Goal: Navigation & Orientation: Find specific page/section

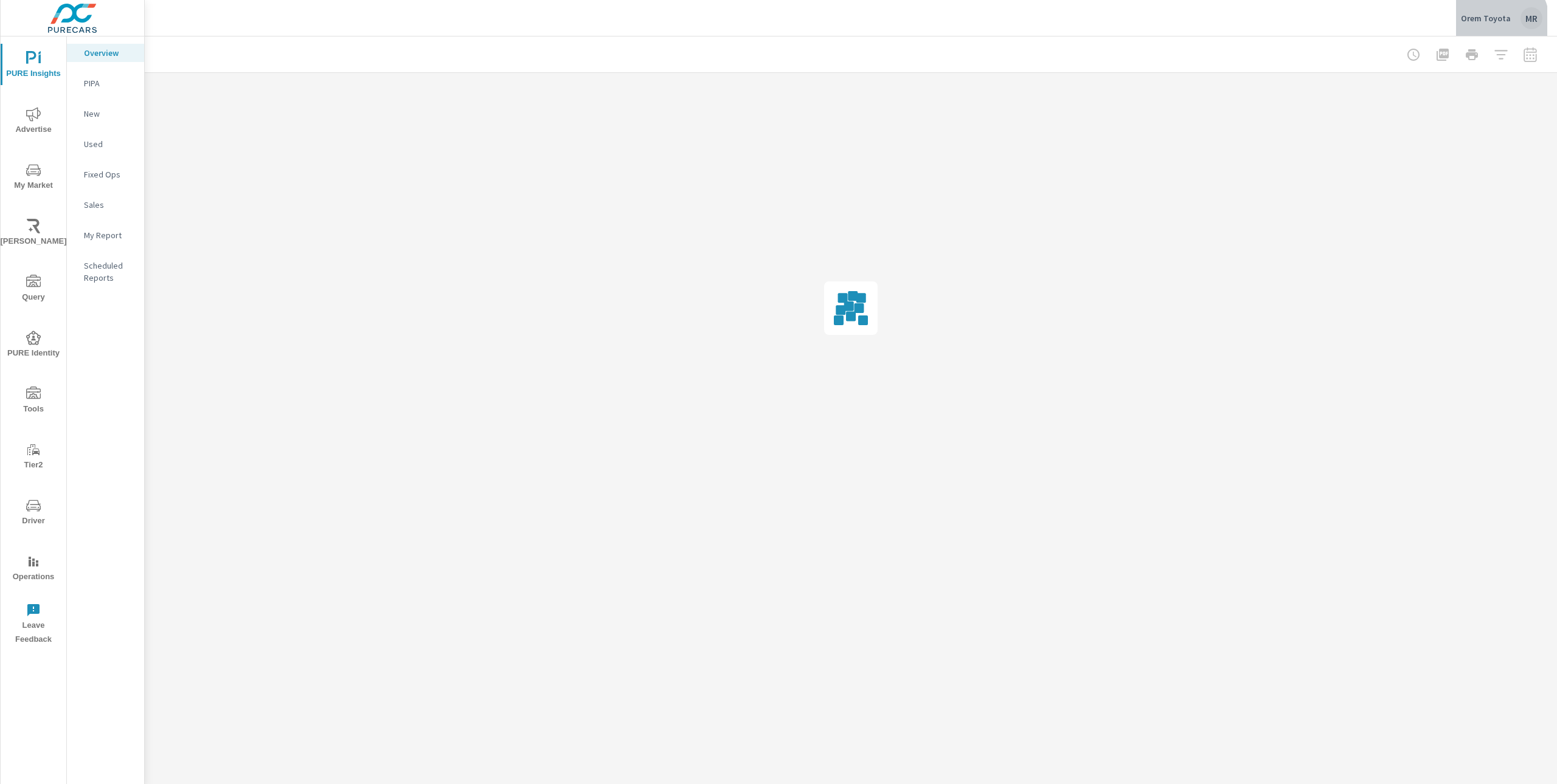
click at [1492, 23] on div "Orem Toyota MR" at bounding box center [1501, 18] width 81 height 22
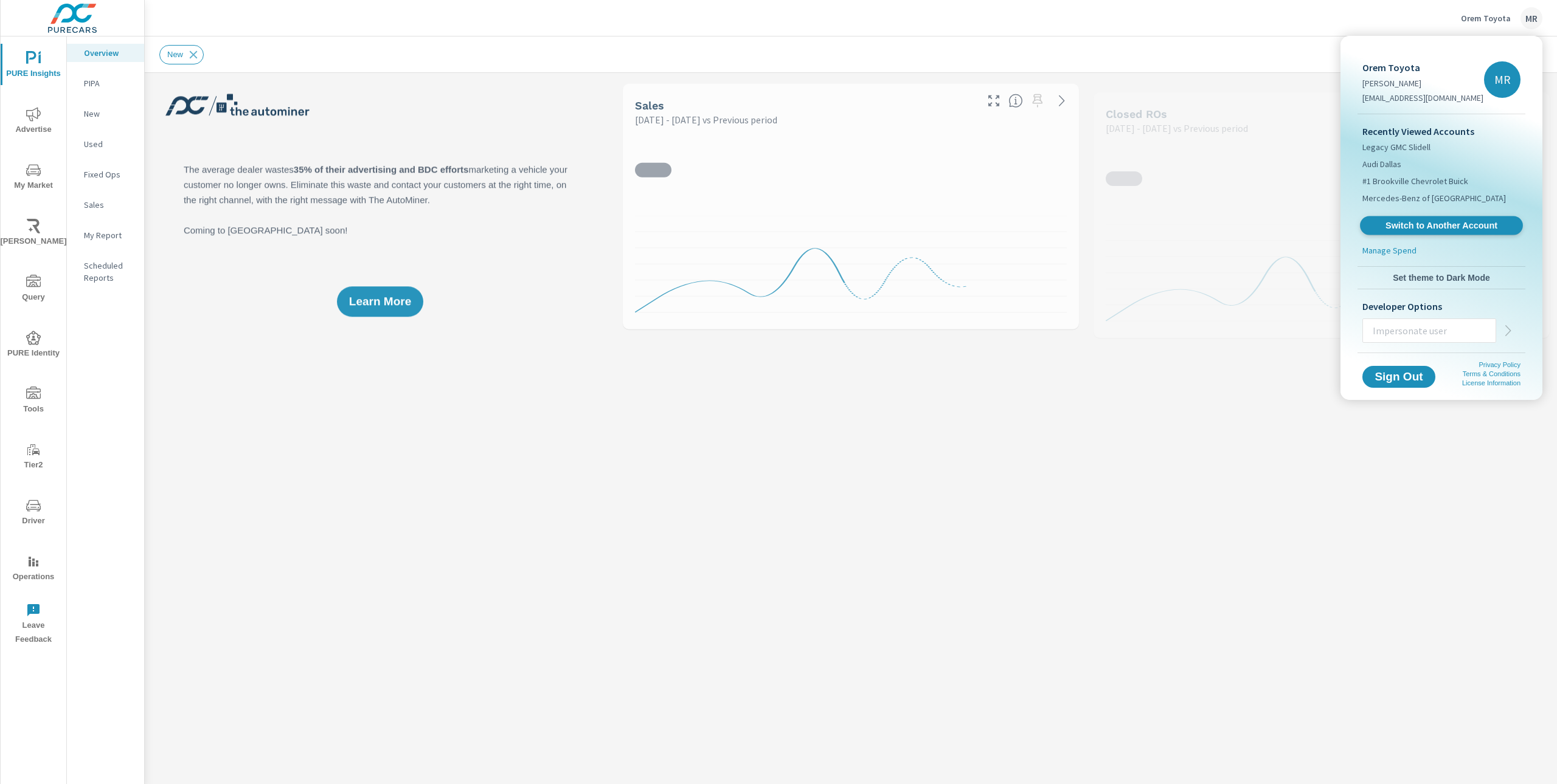
click at [1424, 217] on link "Switch to Another Account" at bounding box center [1441, 226] width 163 height 19
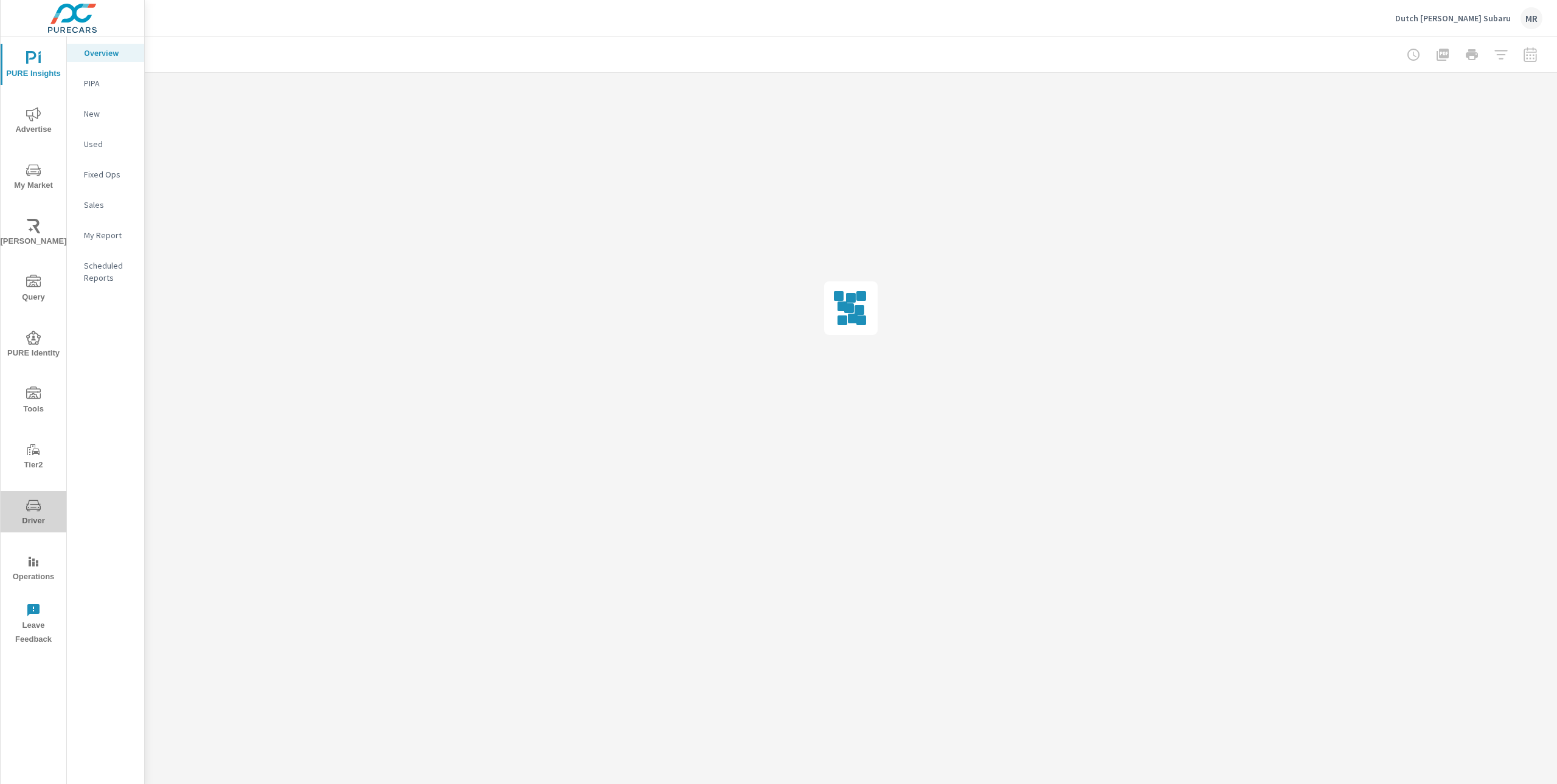
click at [32, 505] on icon "nav menu" at bounding box center [33, 505] width 15 height 12
